Goal: Navigation & Orientation: Find specific page/section

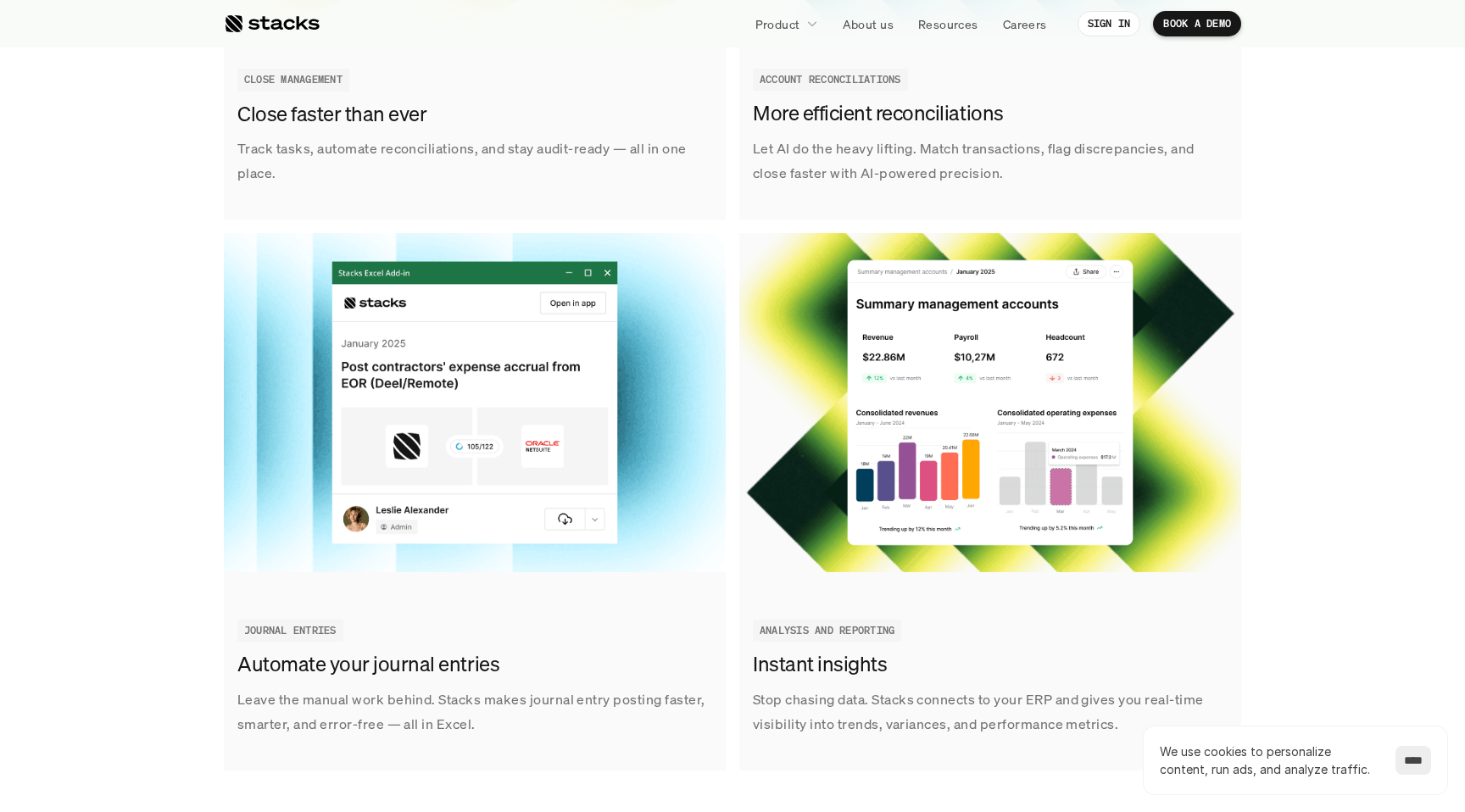
scroll to position [2359, 0]
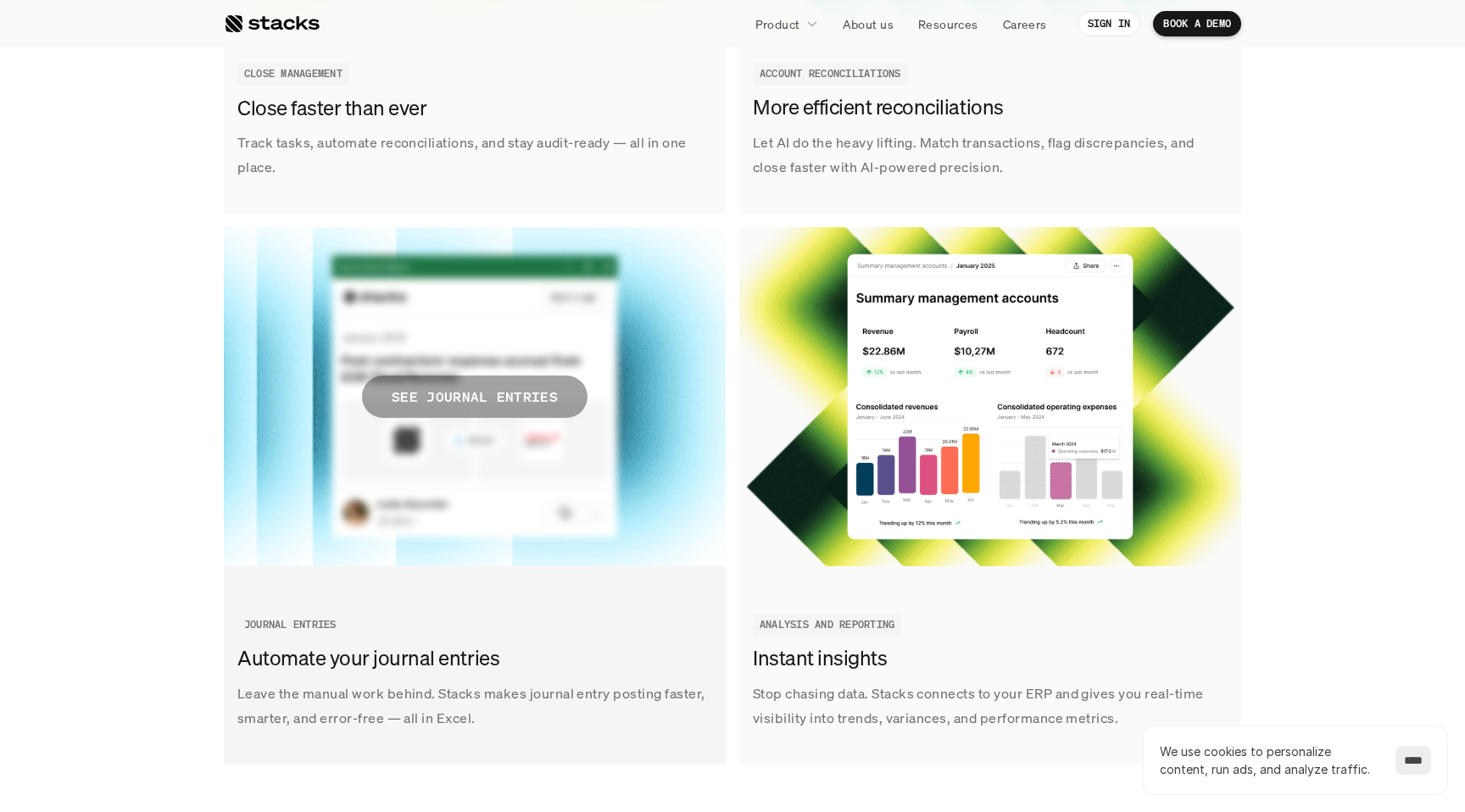
click at [452, 398] on p "SEE JOURNAL ENTRIES" at bounding box center [474, 397] width 166 height 25
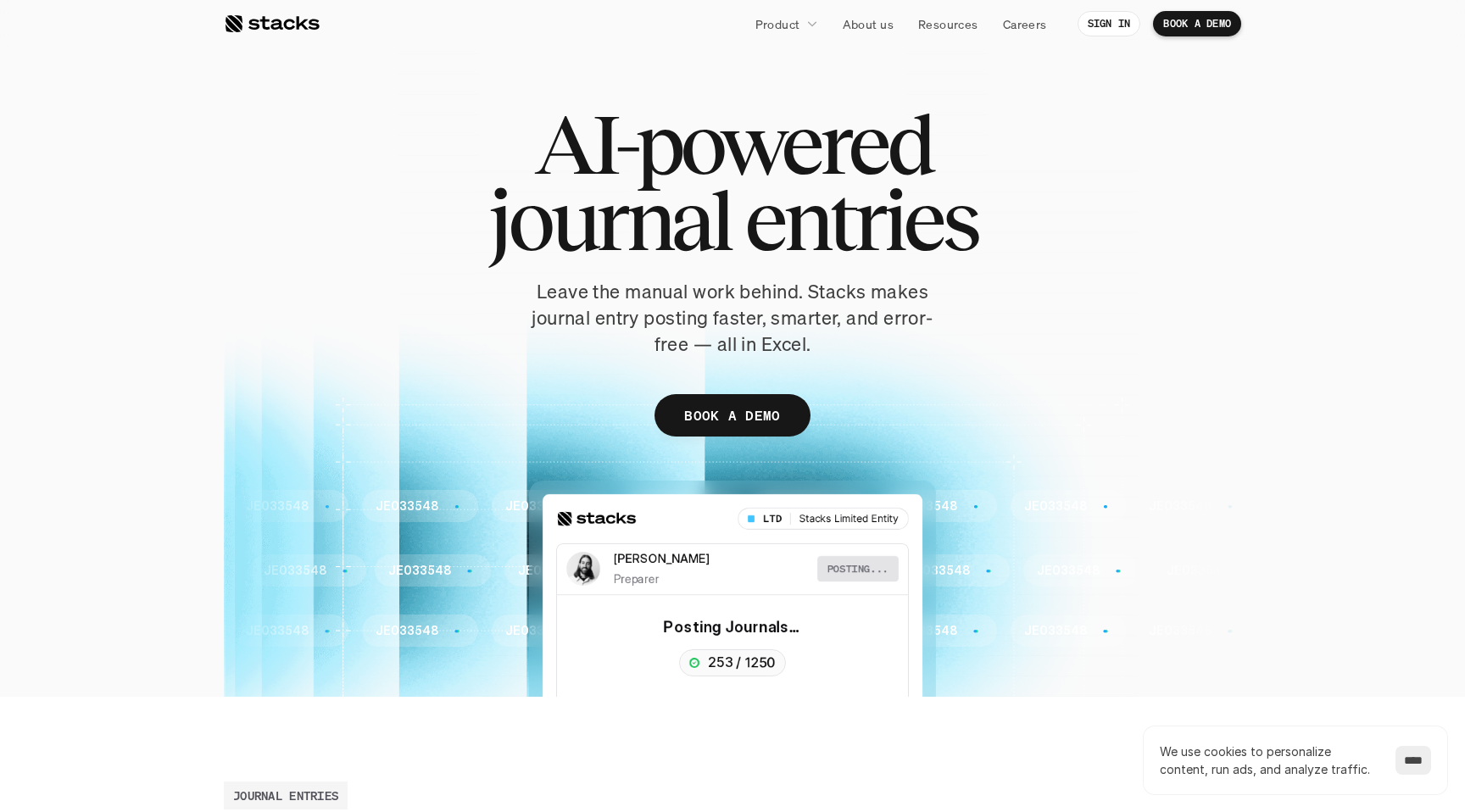
scroll to position [232, 0]
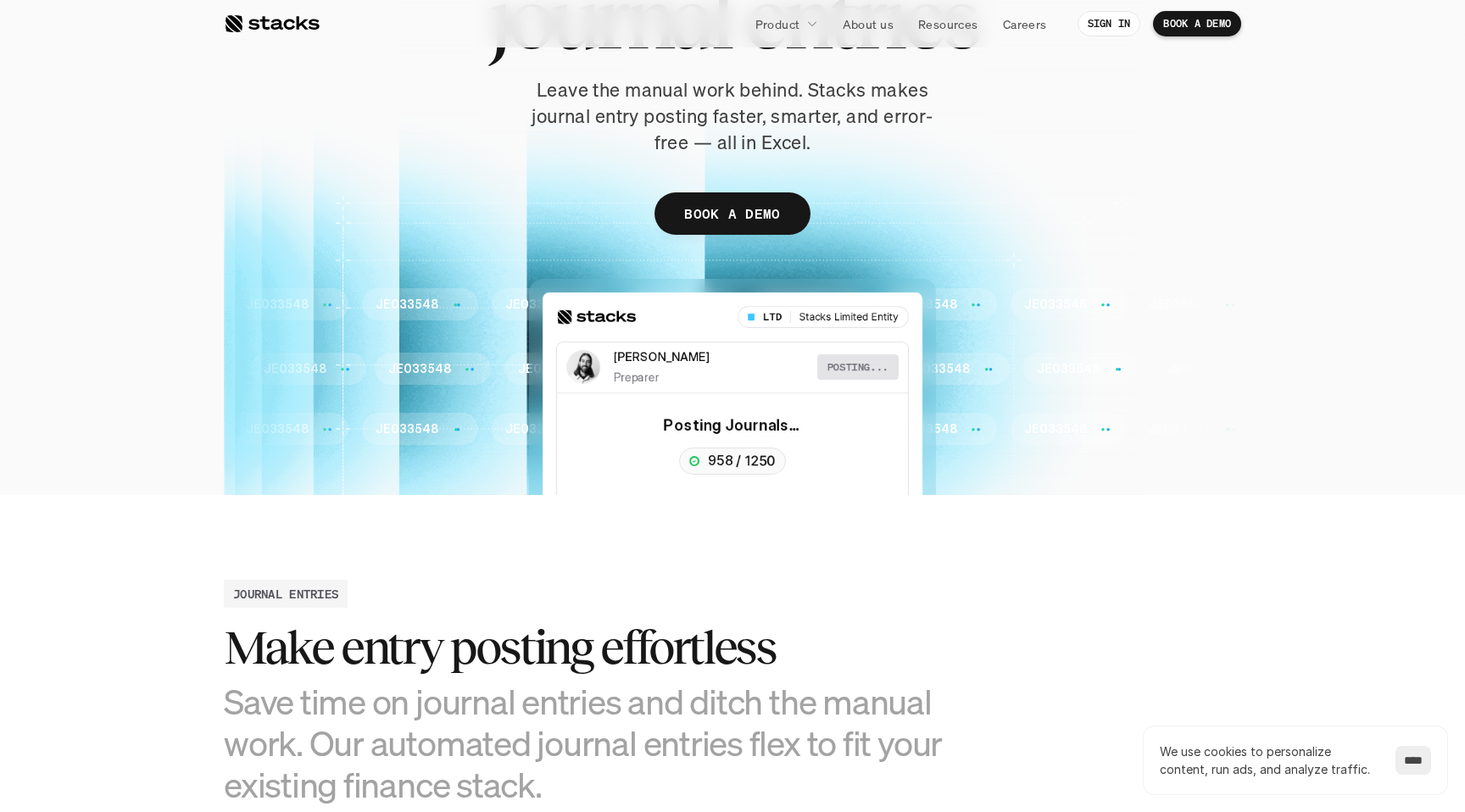
drag, startPoint x: 729, startPoint y: 466, endPoint x: 770, endPoint y: 429, distance: 55.2
click at [770, 429] on div "JE033548 JE033548 JE033548 JE033548 JE033548 JE033548 JE033548 JE033548 JE03354…" at bounding box center [732, 387] width 1018 height 216
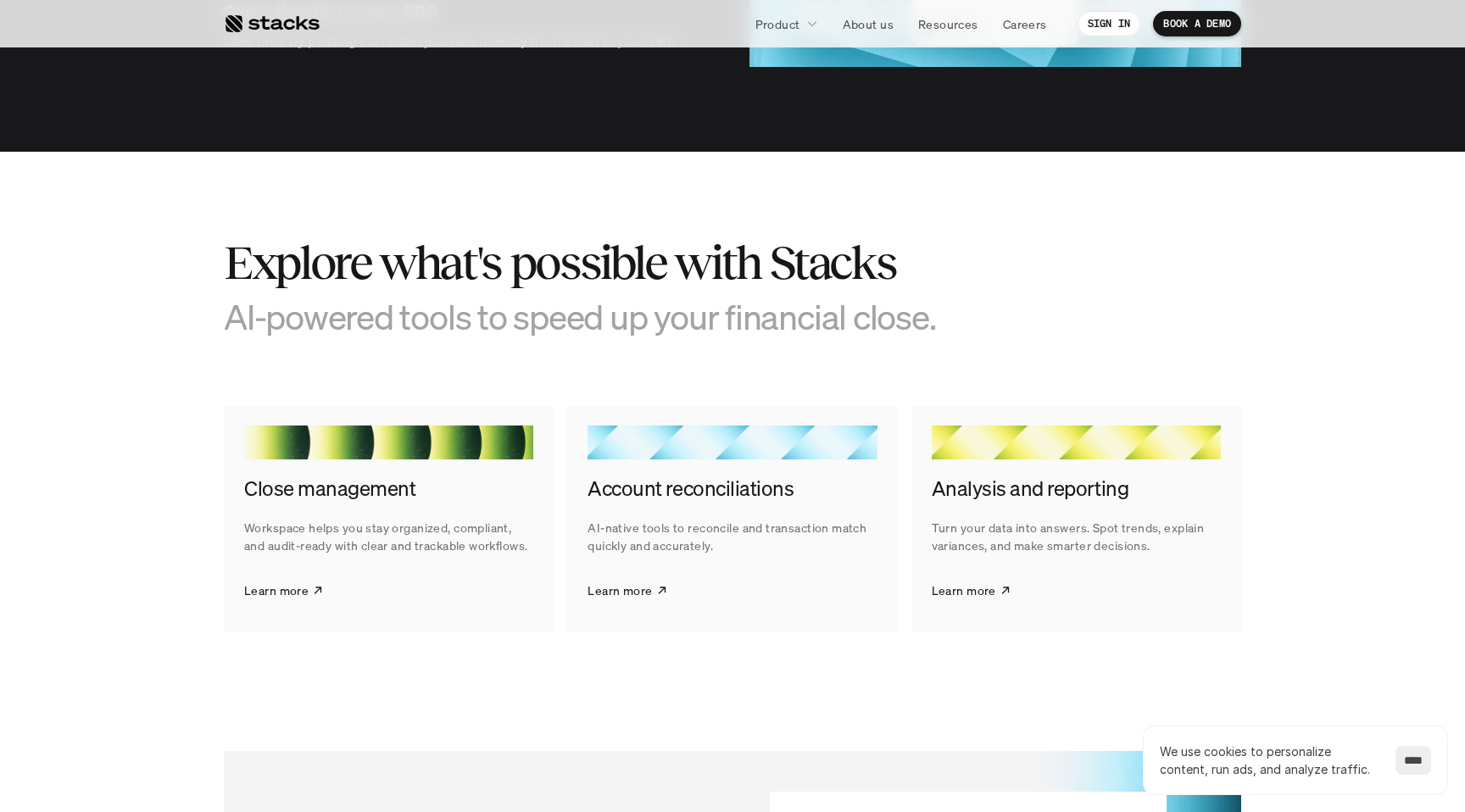
scroll to position [2303, 0]
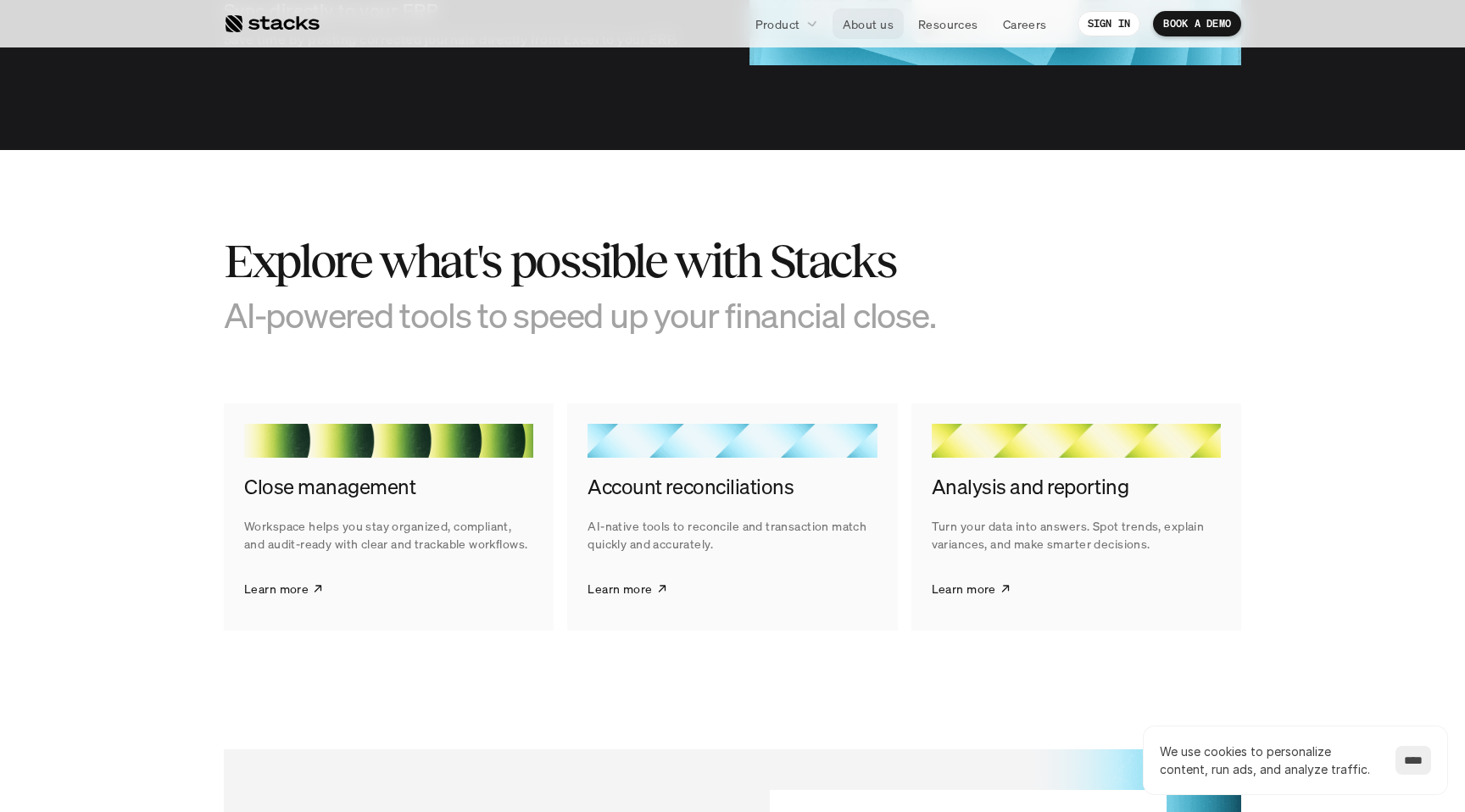
click at [862, 24] on p "About us" at bounding box center [868, 24] width 51 height 18
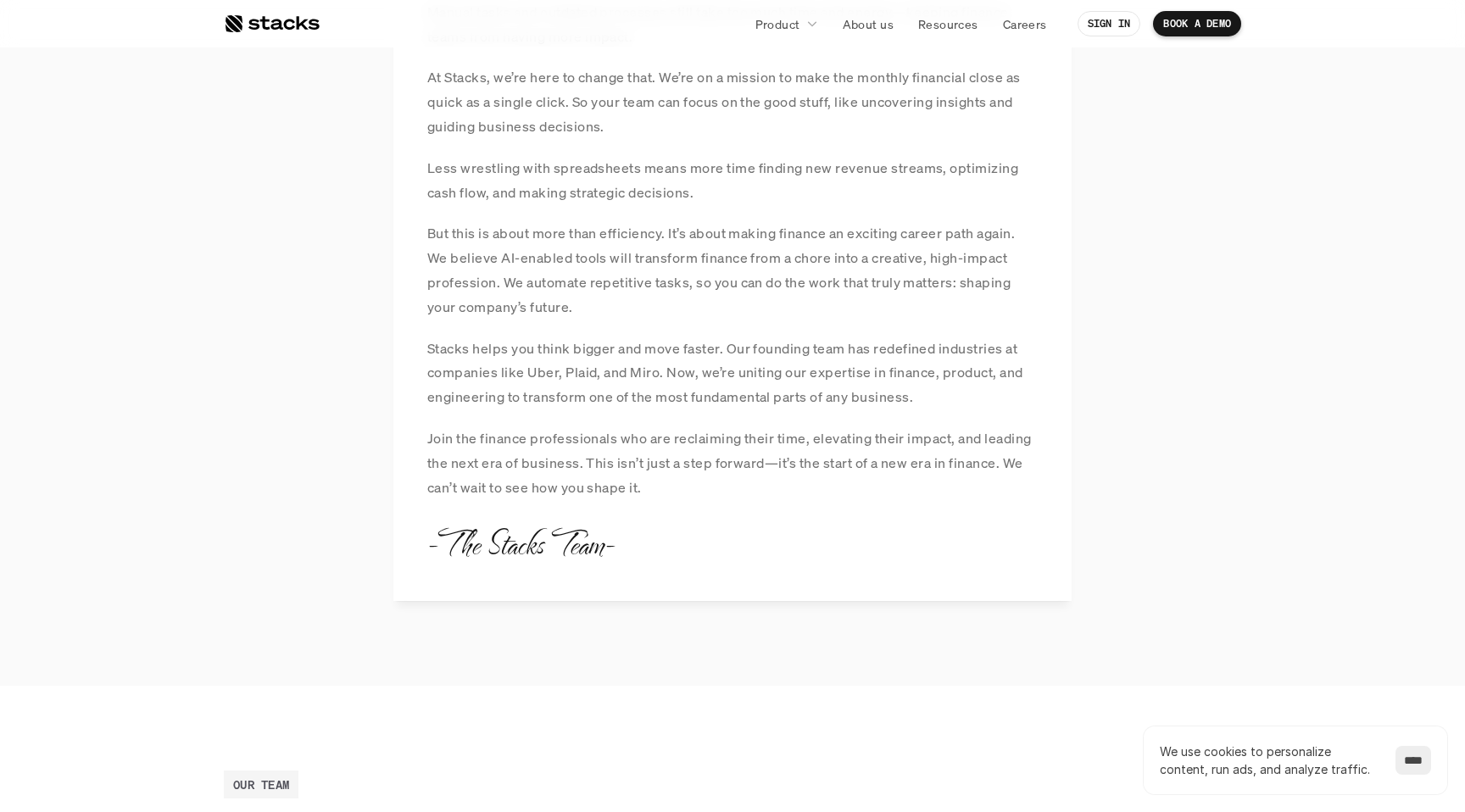
scroll to position [1573, 0]
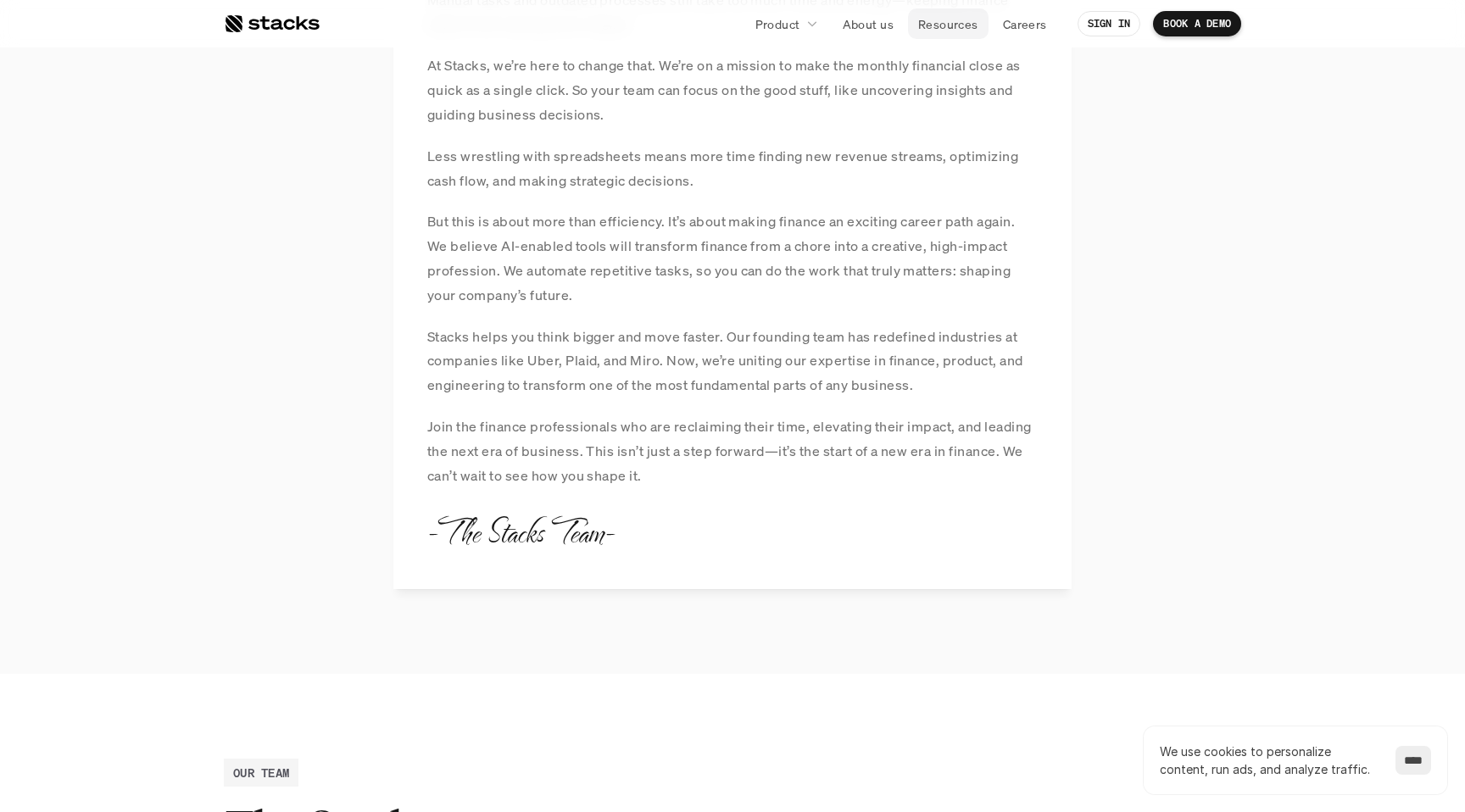
click at [954, 22] on p "Resources" at bounding box center [948, 24] width 61 height 18
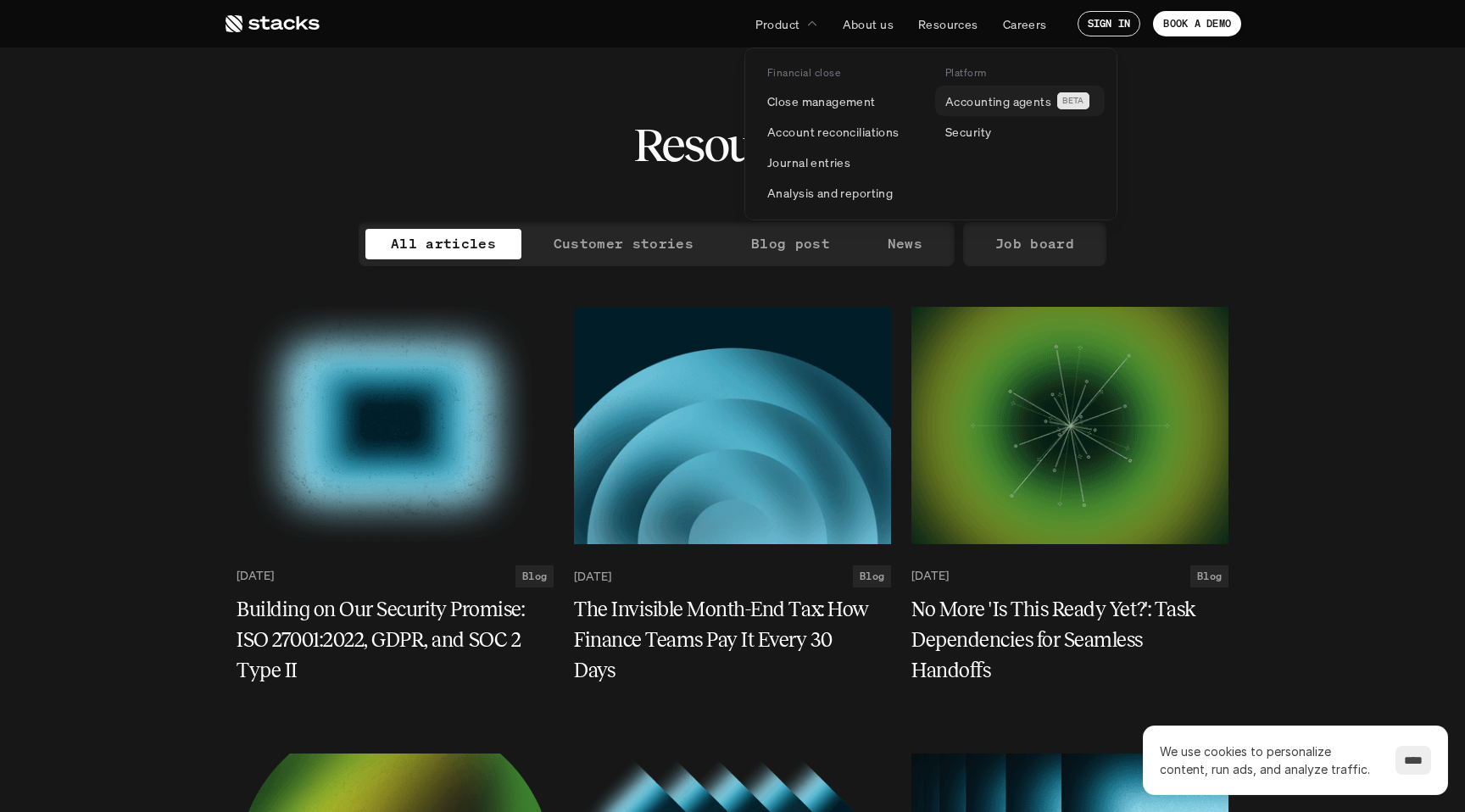
click at [978, 106] on p "Accounting agents" at bounding box center [998, 101] width 106 height 18
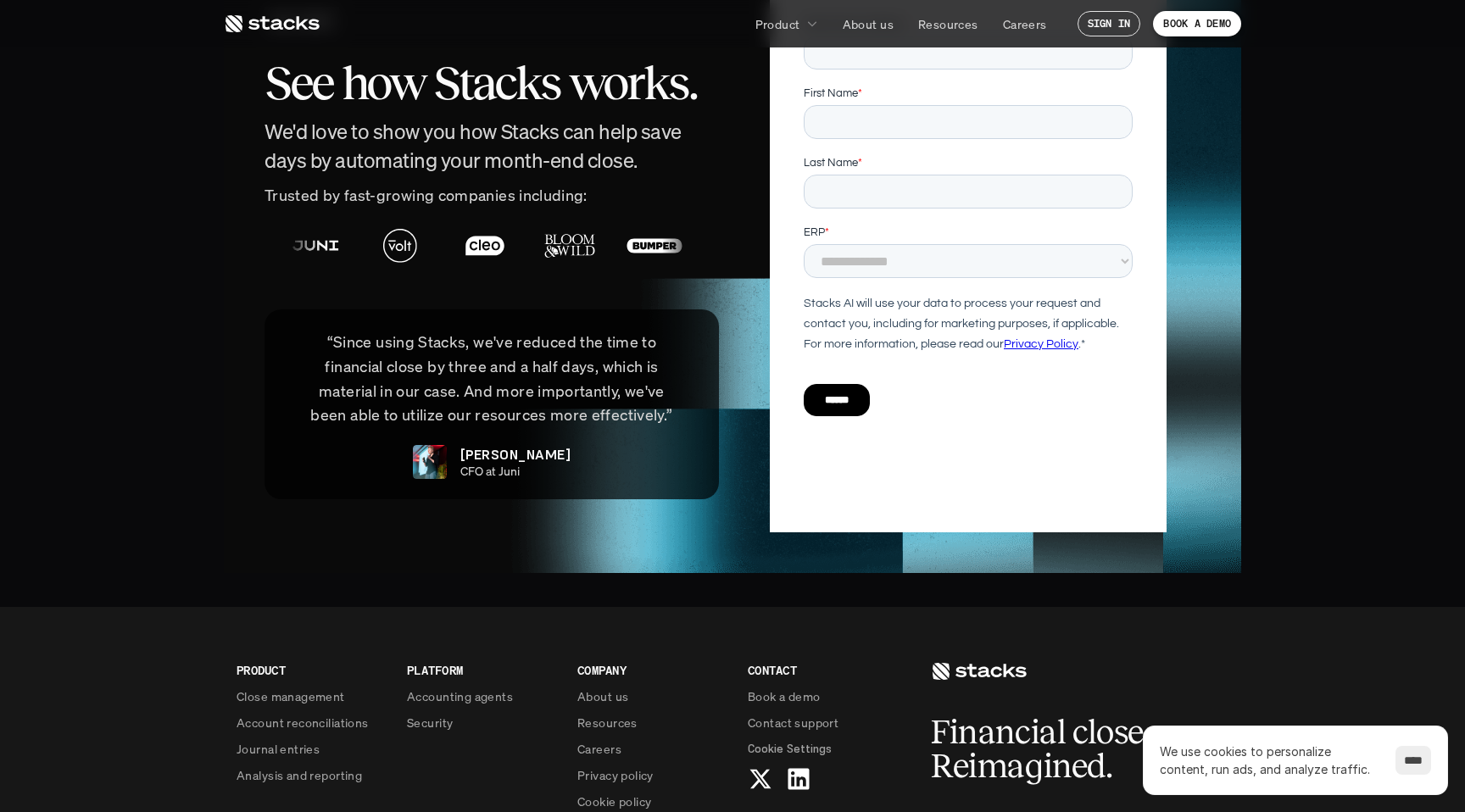
scroll to position [3788, 0]
